Goal: Check status: Check status

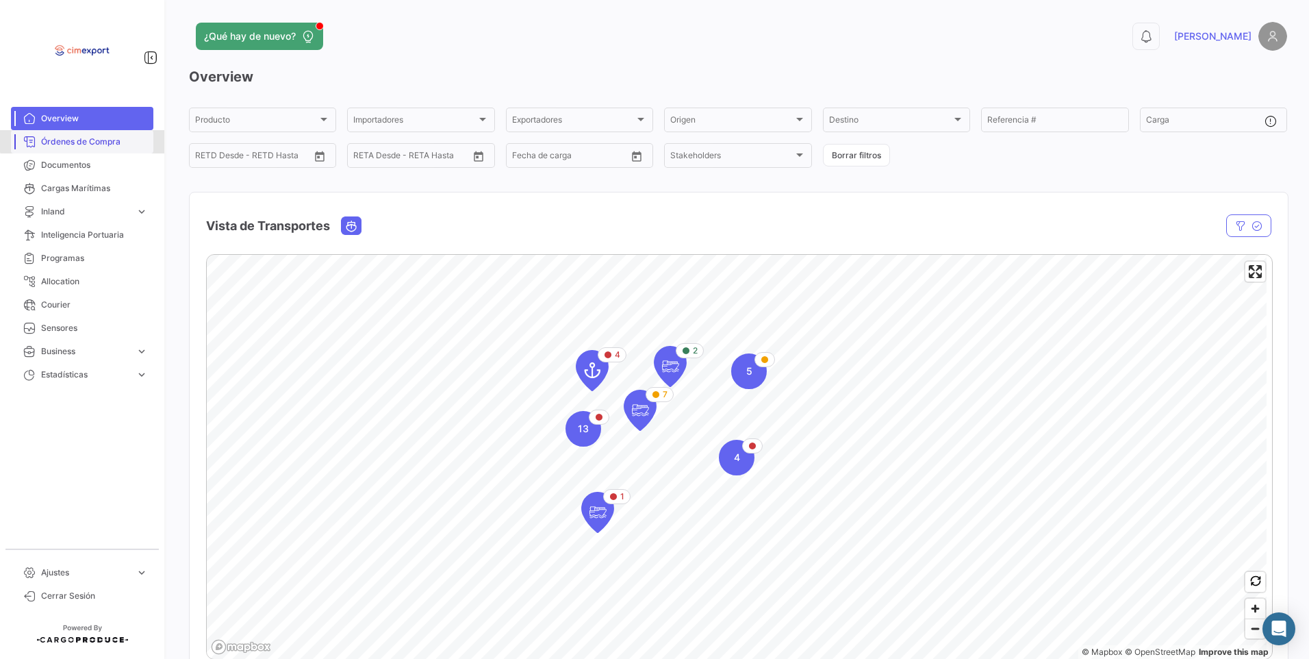
click at [104, 140] on span "Órdenes de Compra" at bounding box center [94, 142] width 107 height 12
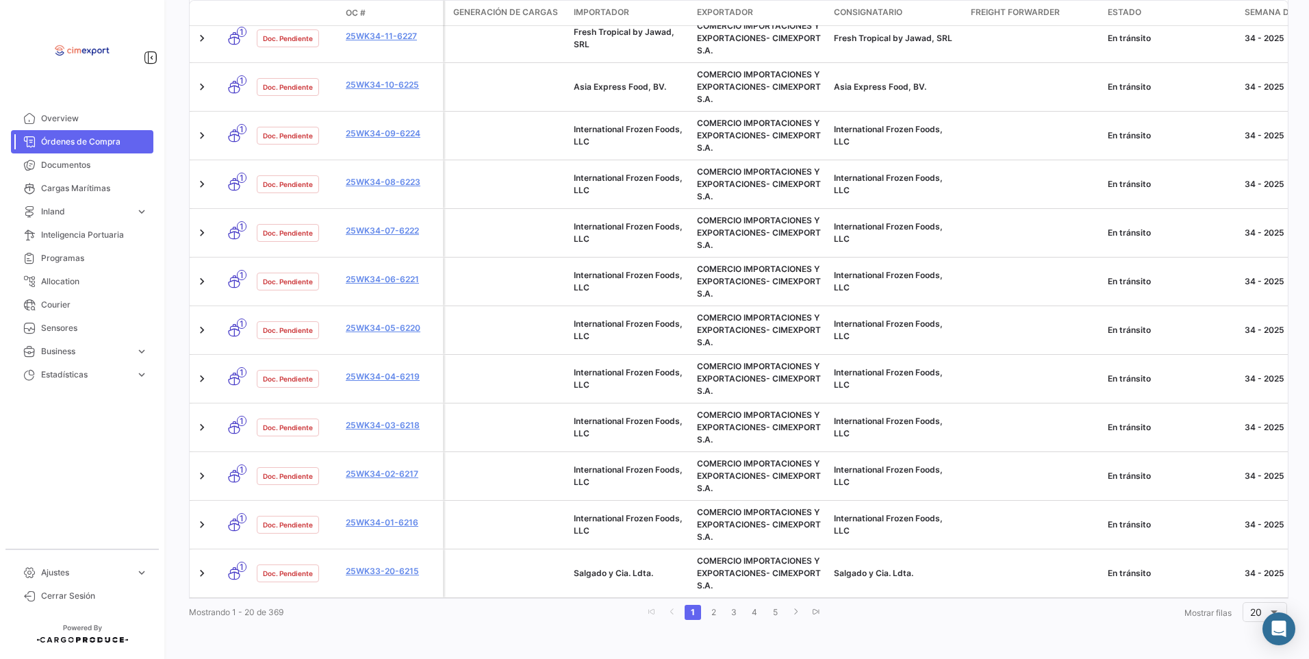
scroll to position [761, 0]
click at [711, 614] on link "2" at bounding box center [713, 612] width 16 height 15
click at [735, 617] on link "3" at bounding box center [737, 612] width 16 height 15
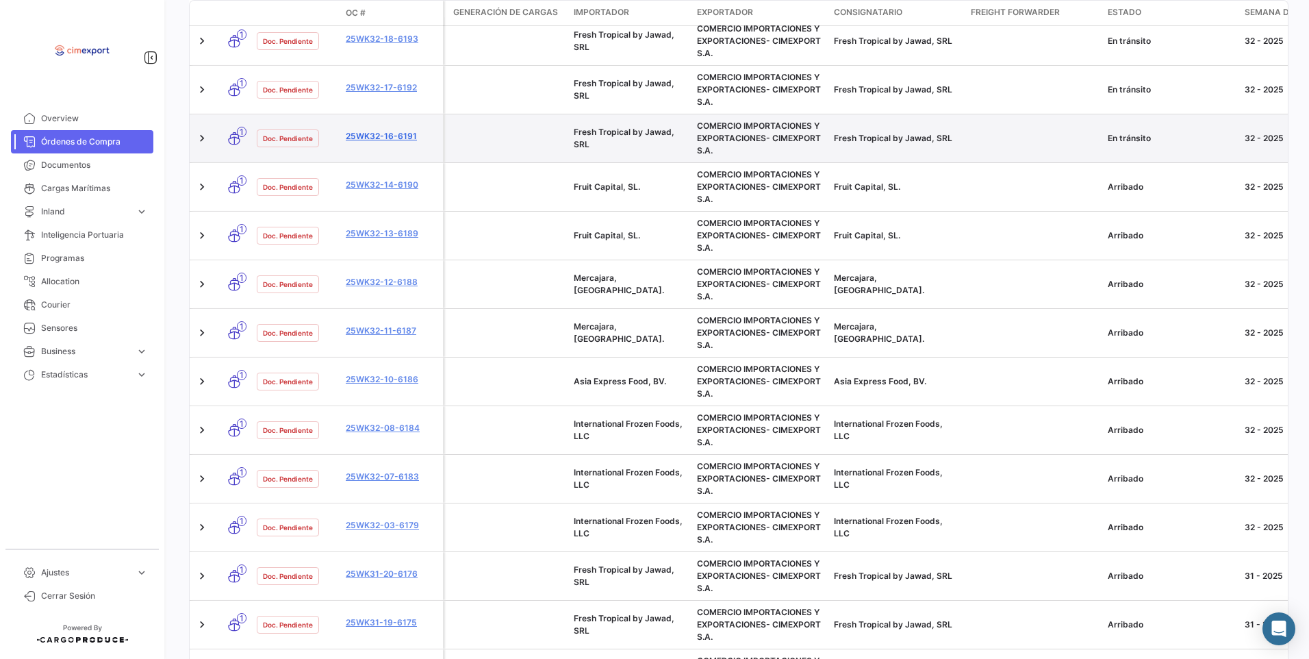
scroll to position [281, 0]
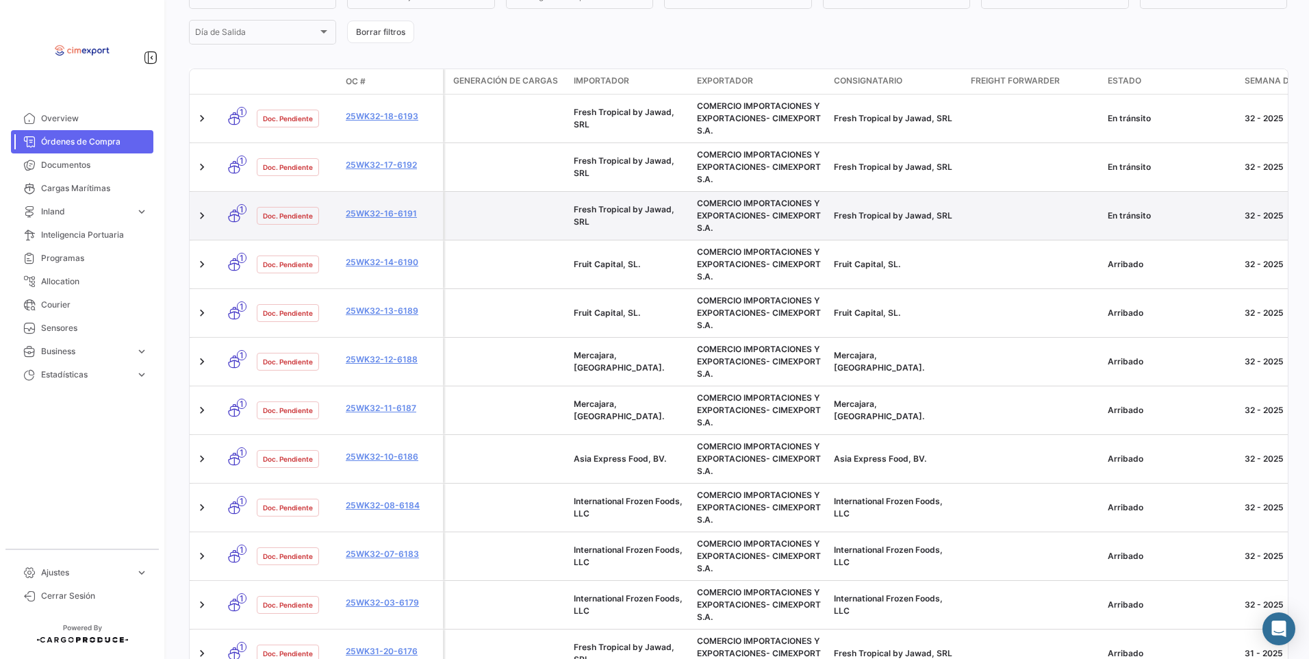
click at [380, 221] on div "25WK32-16-6191" at bounding box center [392, 215] width 92 height 16
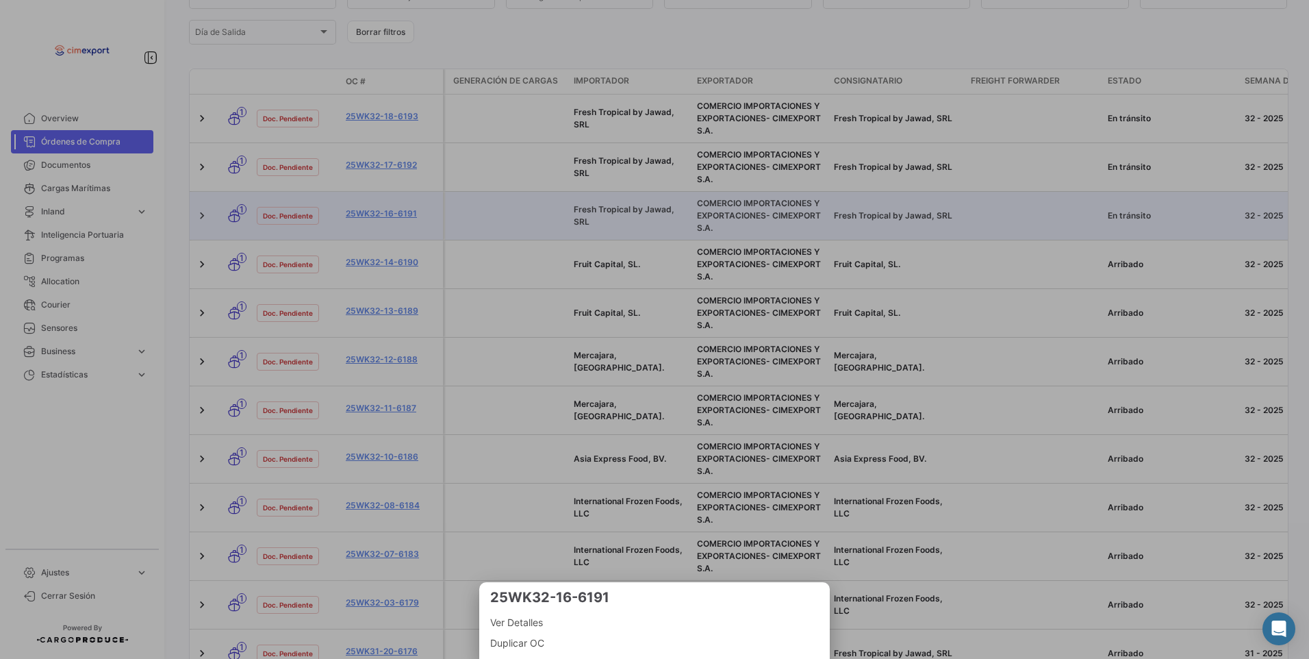
click at [381, 218] on div at bounding box center [654, 329] width 1309 height 659
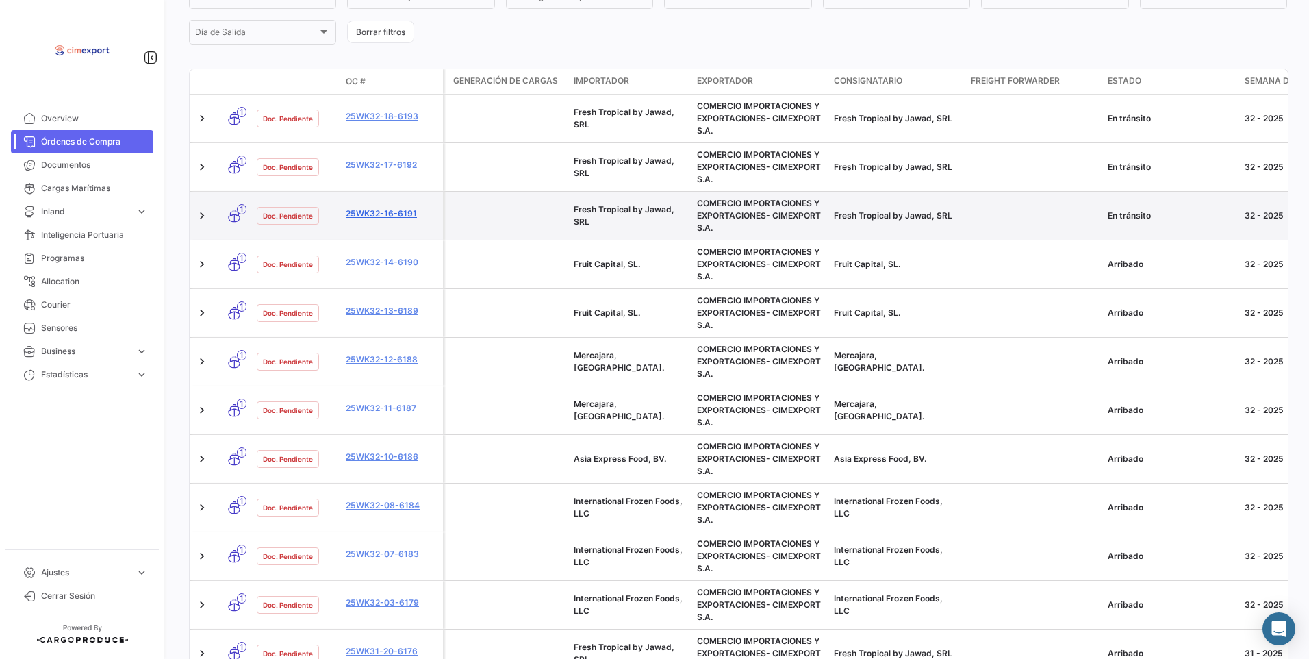
click at [383, 216] on link "25WK32-16-6191" at bounding box center [392, 213] width 92 height 12
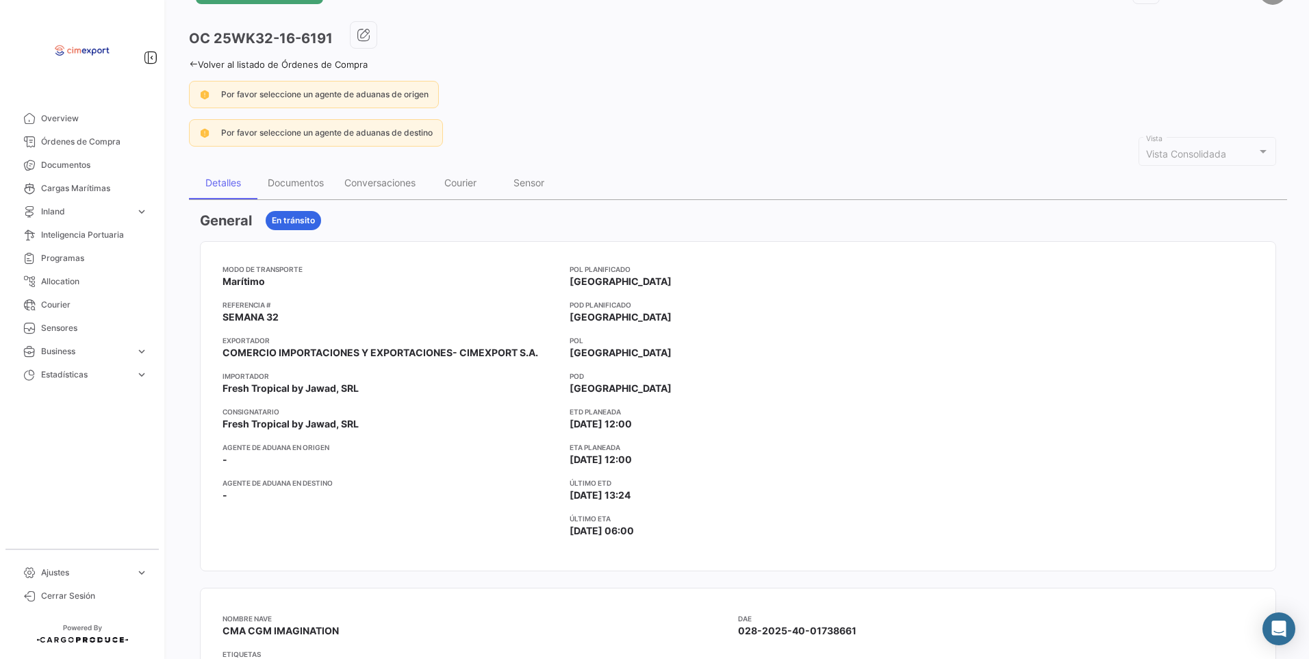
scroll to position [68, 0]
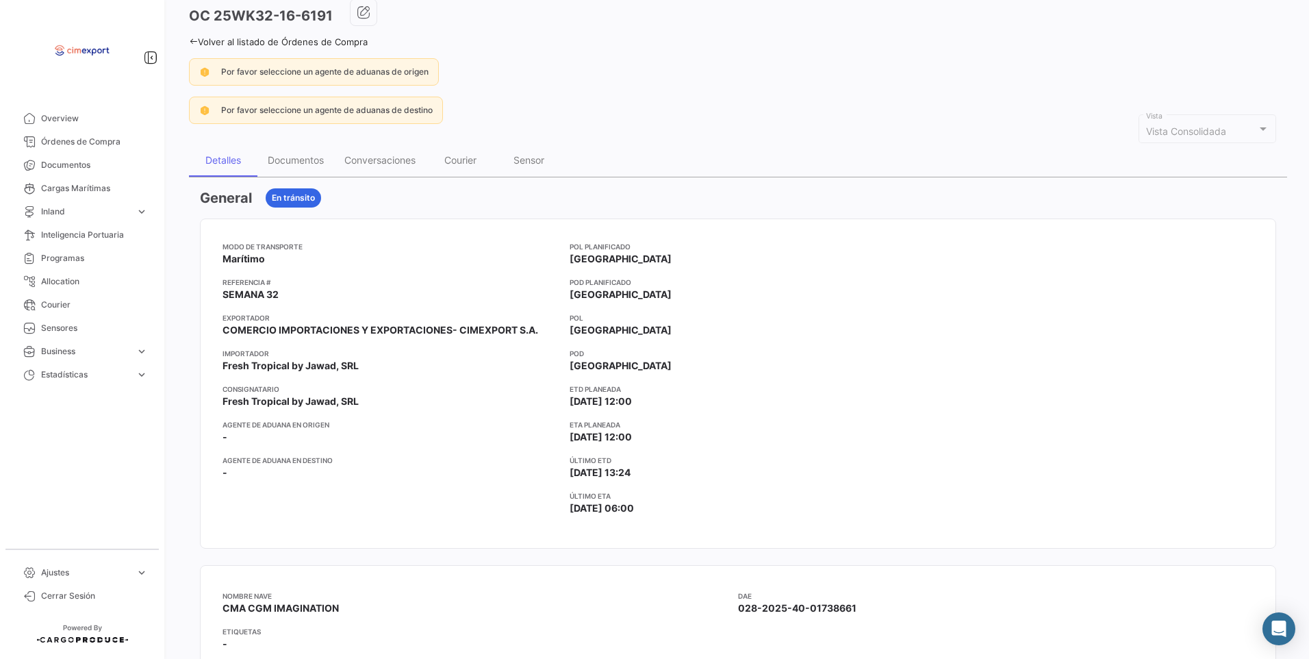
click at [192, 37] on icon at bounding box center [193, 41] width 9 height 9
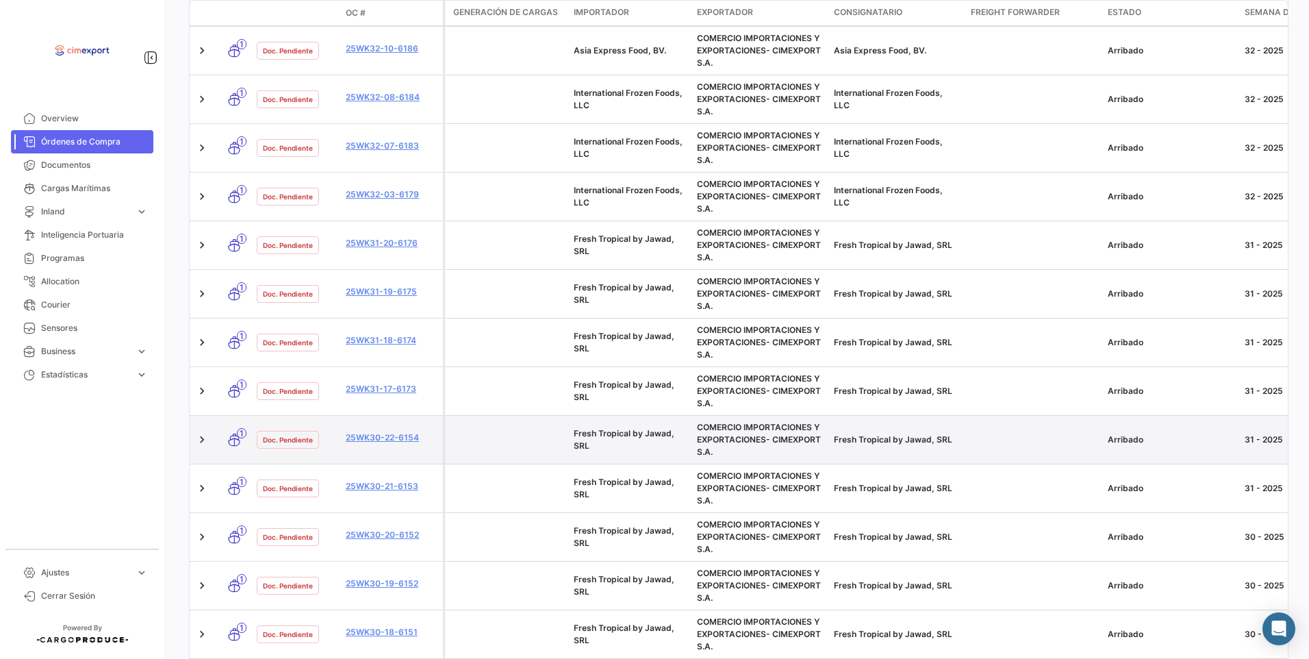
scroll to position [761, 0]
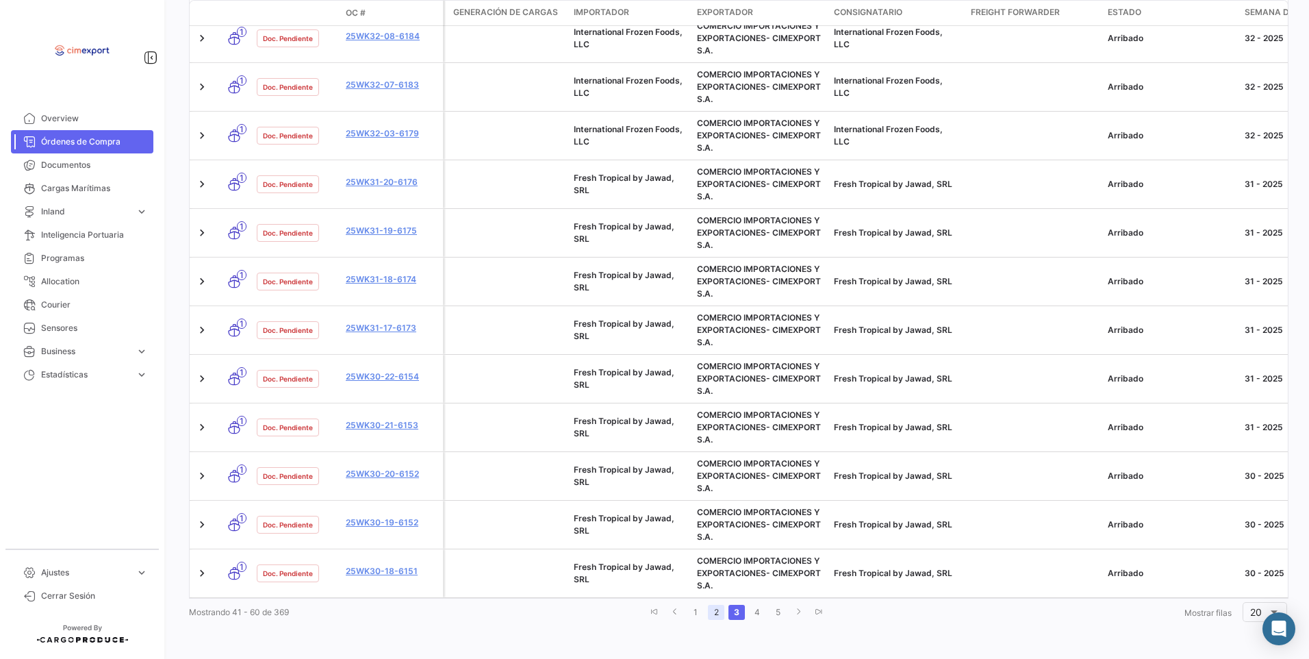
click at [716, 608] on link "2" at bounding box center [716, 612] width 16 height 15
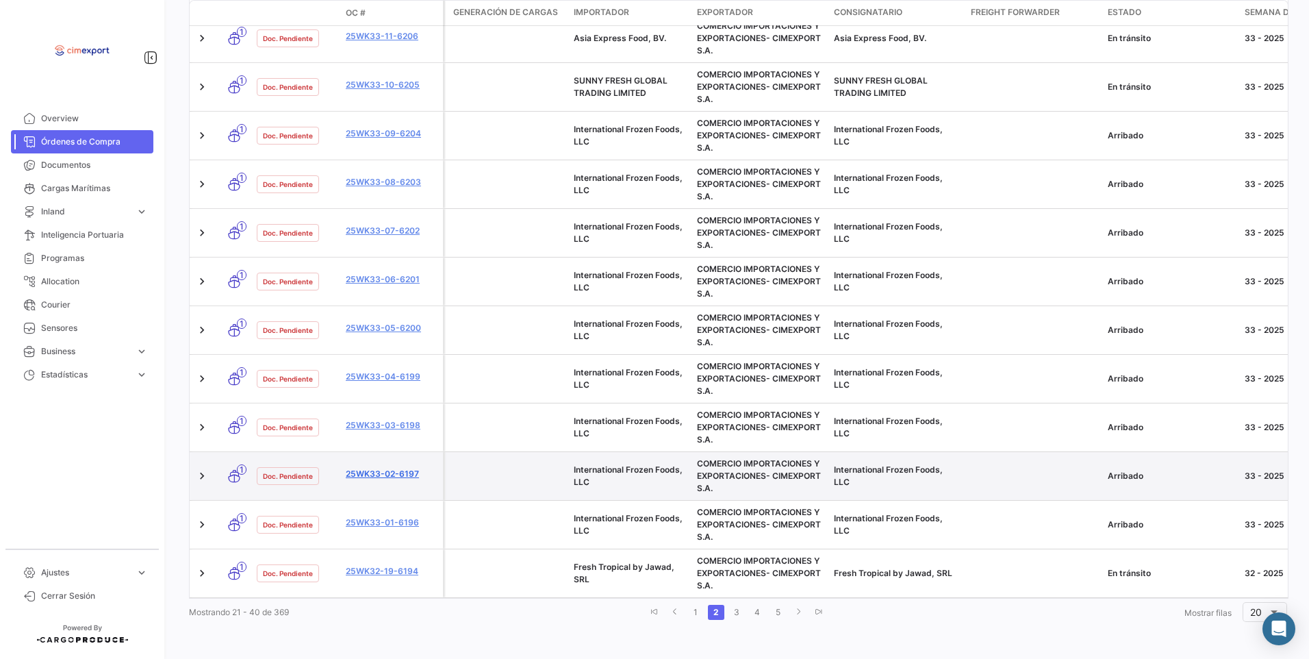
click at [388, 468] on link "25WK33-02-6197" at bounding box center [392, 474] width 92 height 12
